Goal: Task Accomplishment & Management: Use online tool/utility

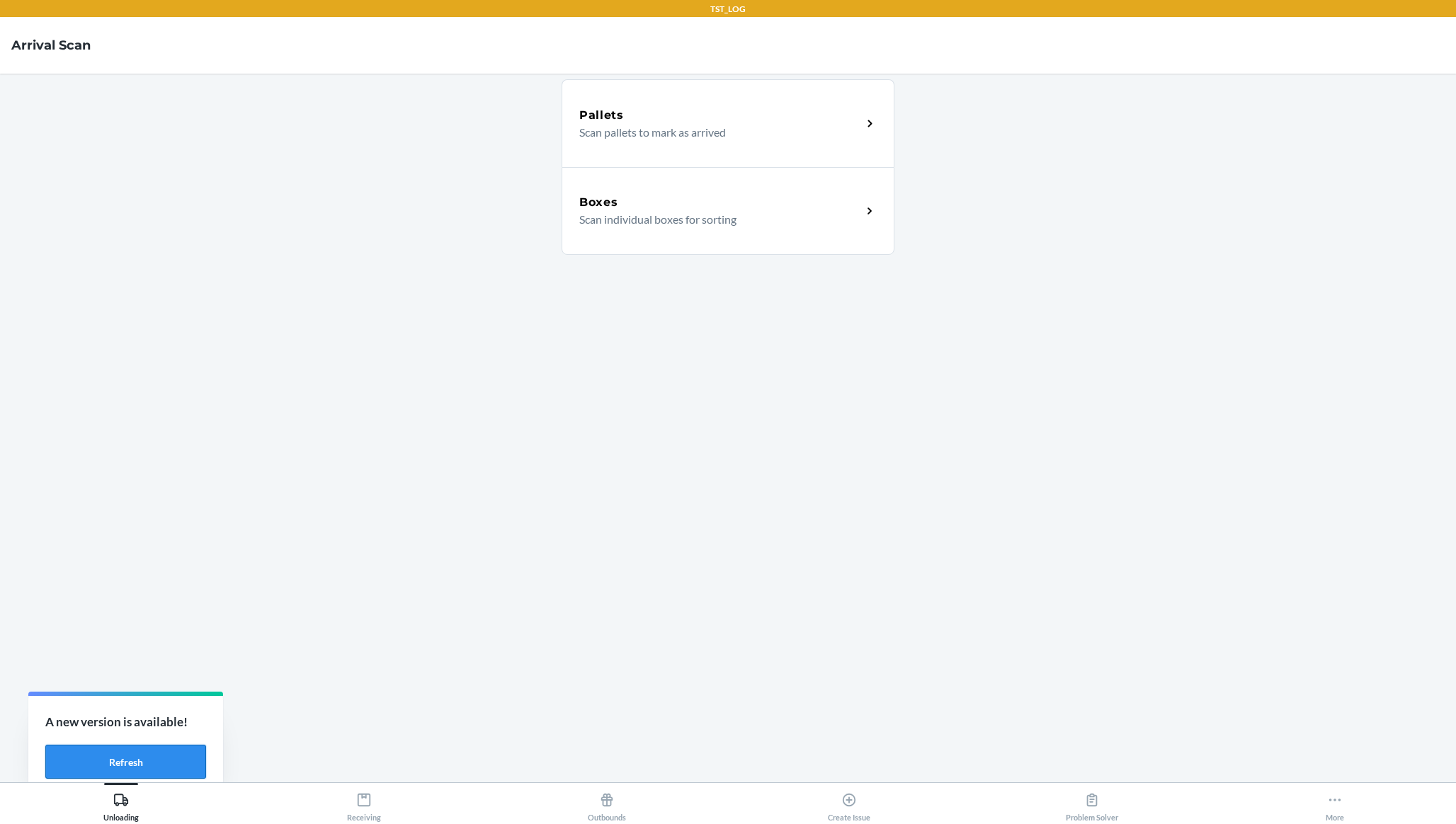
click at [127, 753] on button "Refresh" at bounding box center [126, 761] width 161 height 34
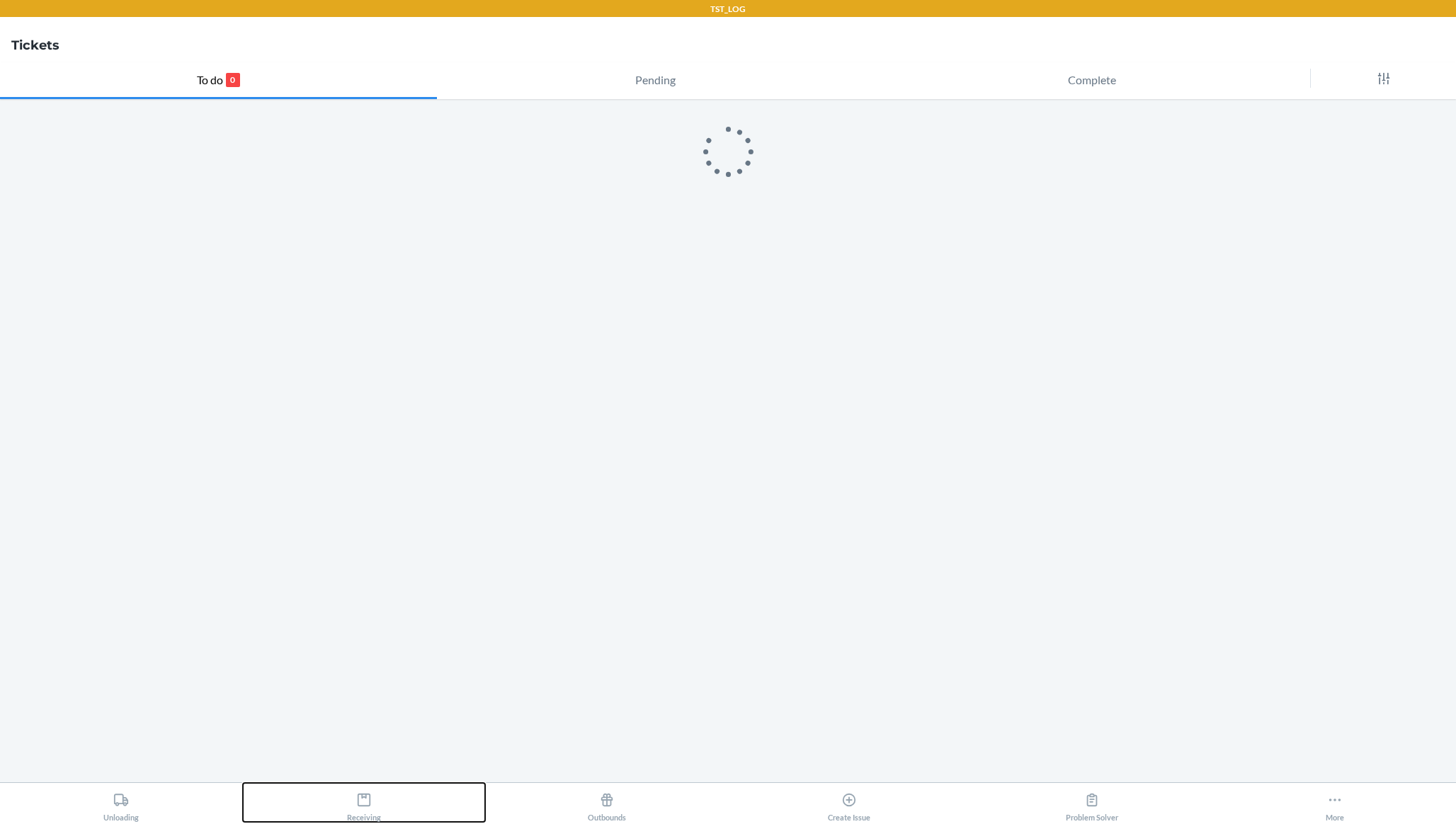
click at [367, 806] on icon at bounding box center [363, 799] width 16 height 16
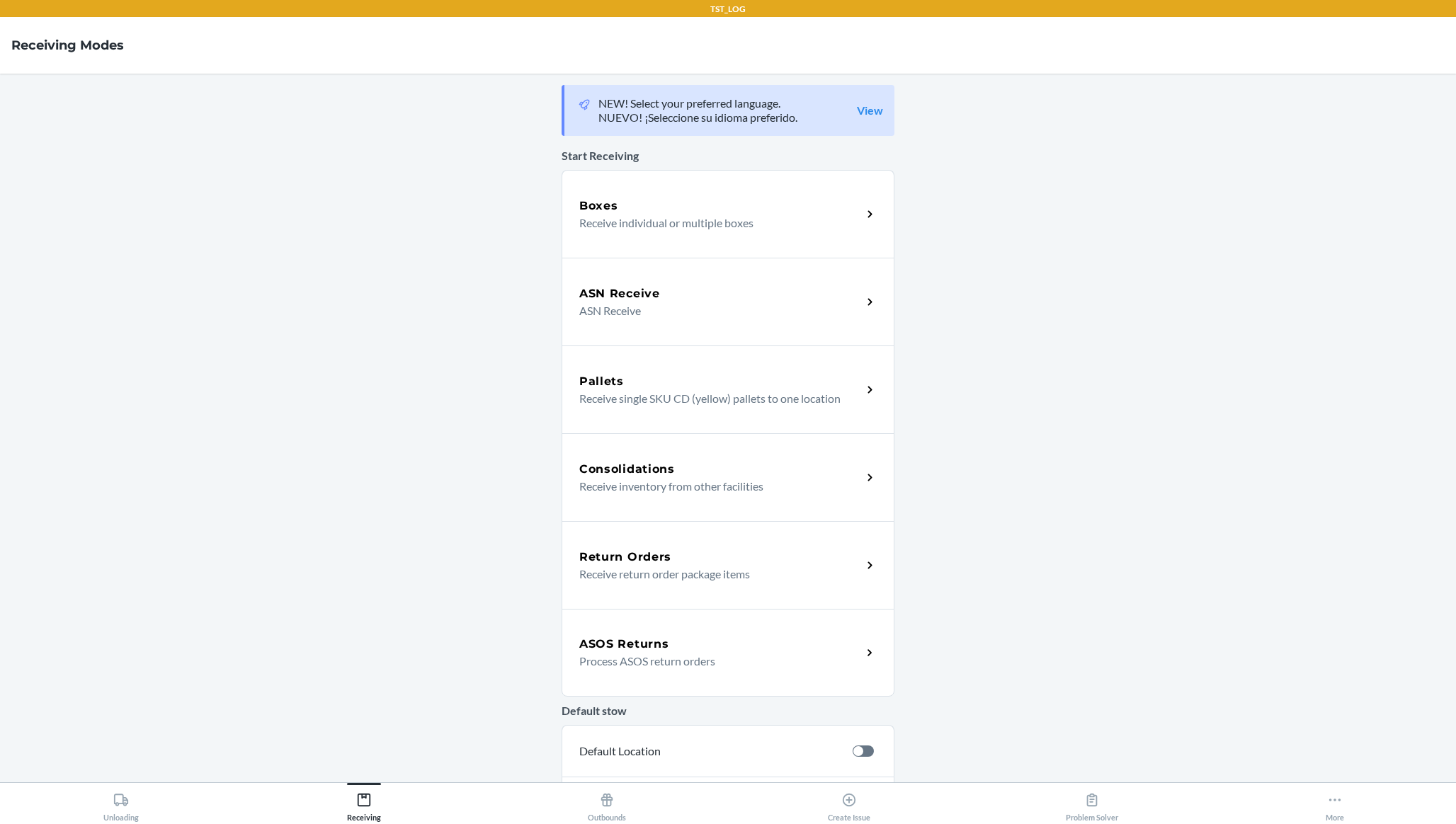
click at [351, 199] on main "NEW! Select your preferred language. NUEVO! ¡Seleccione su idioma preferido. Vi…" at bounding box center [728, 428] width 1456 height 708
